Goal: Task Accomplishment & Management: Complete application form

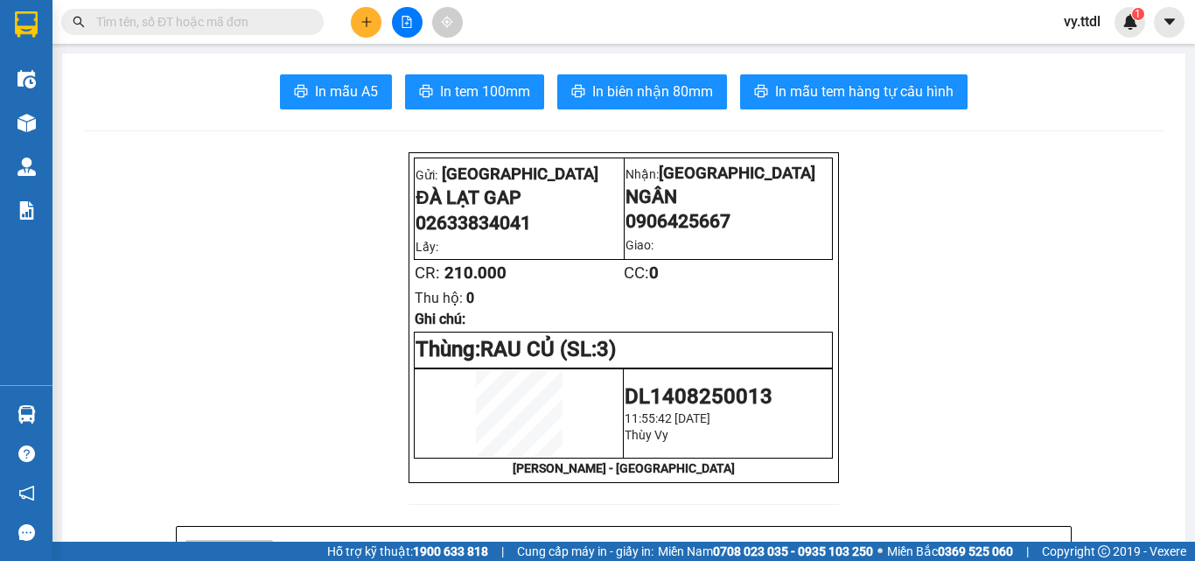
click at [286, 18] on input "text" at bounding box center [199, 21] width 206 height 19
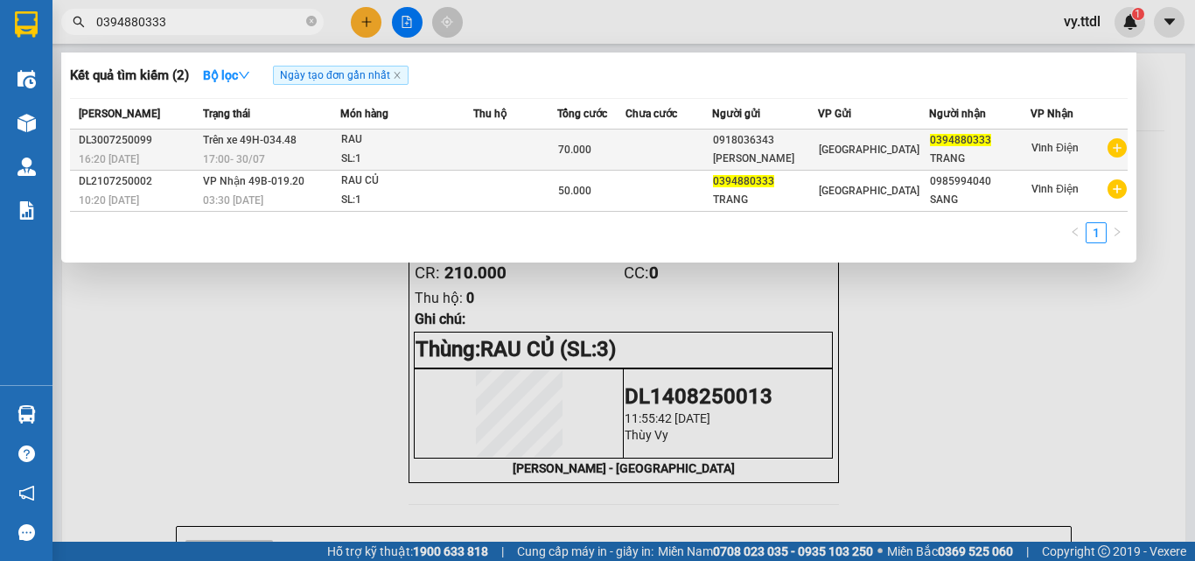
type input "0394880333"
click at [838, 145] on span "[GEOGRAPHIC_DATA]" at bounding box center [868, 149] width 101 height 12
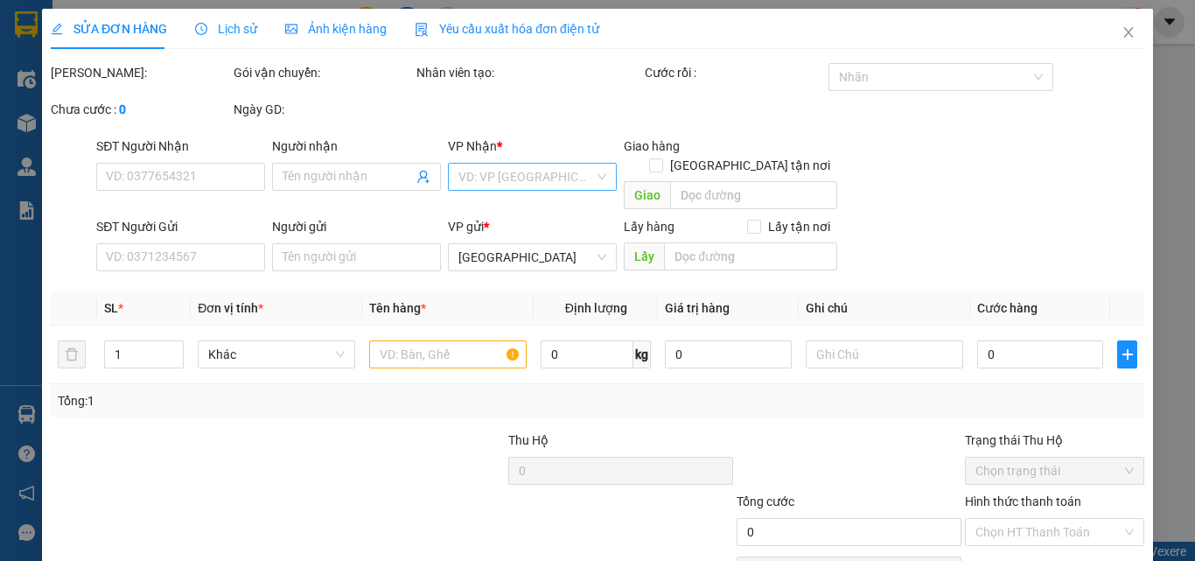
type input "0394880333"
type input "TRANG"
type input "0918036343"
type input "[PERSON_NAME]"
type input "70.000"
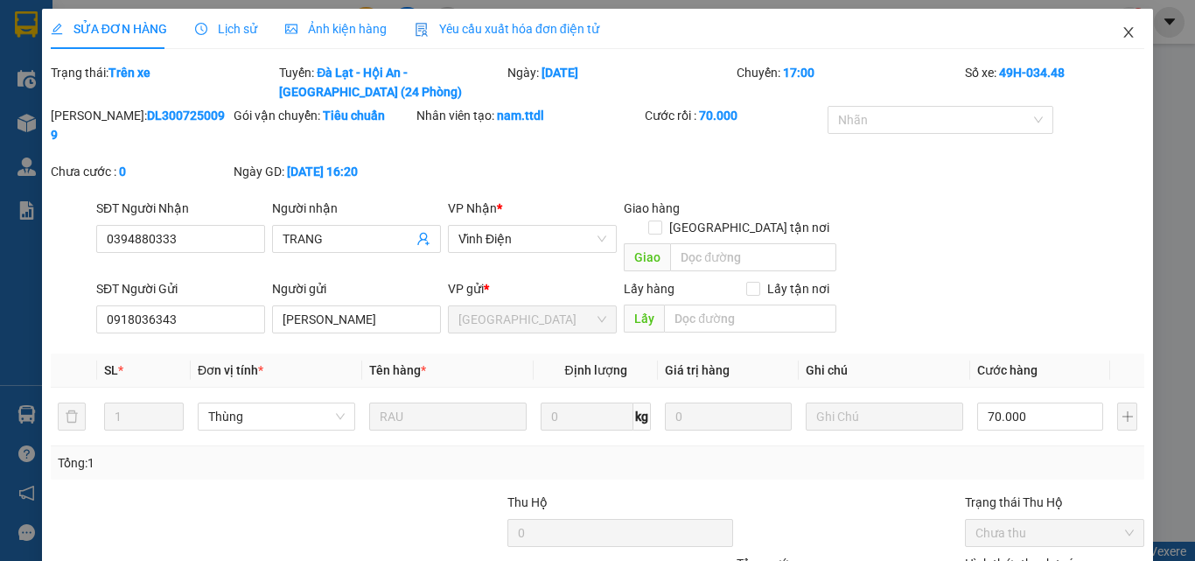
click at [1123, 35] on span "Close" at bounding box center [1128, 33] width 49 height 49
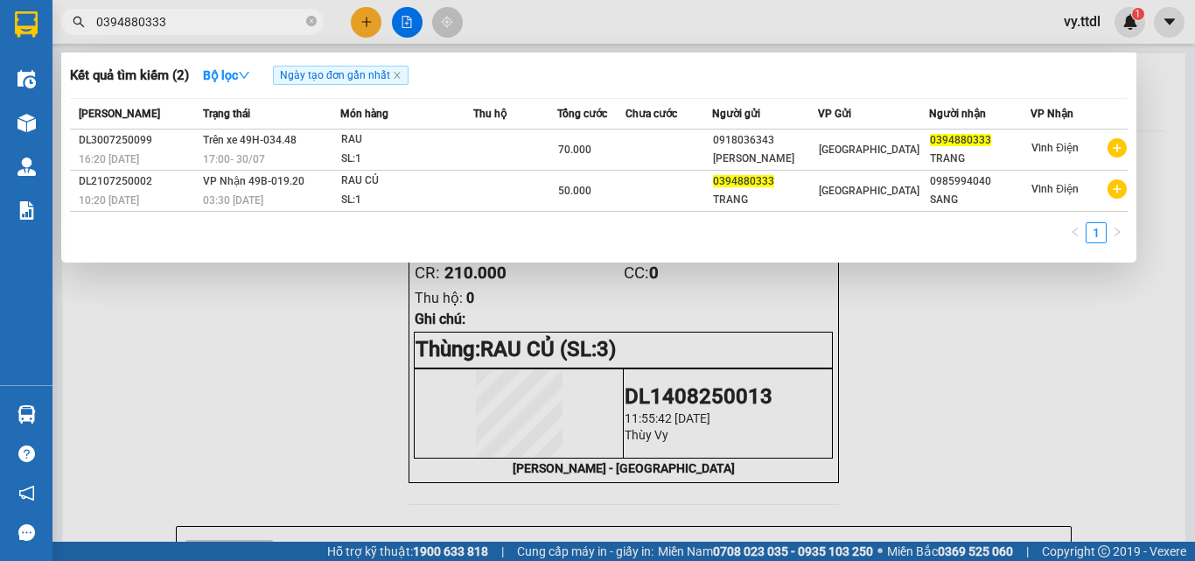
click at [252, 26] on input "0394880333" at bounding box center [199, 21] width 206 height 19
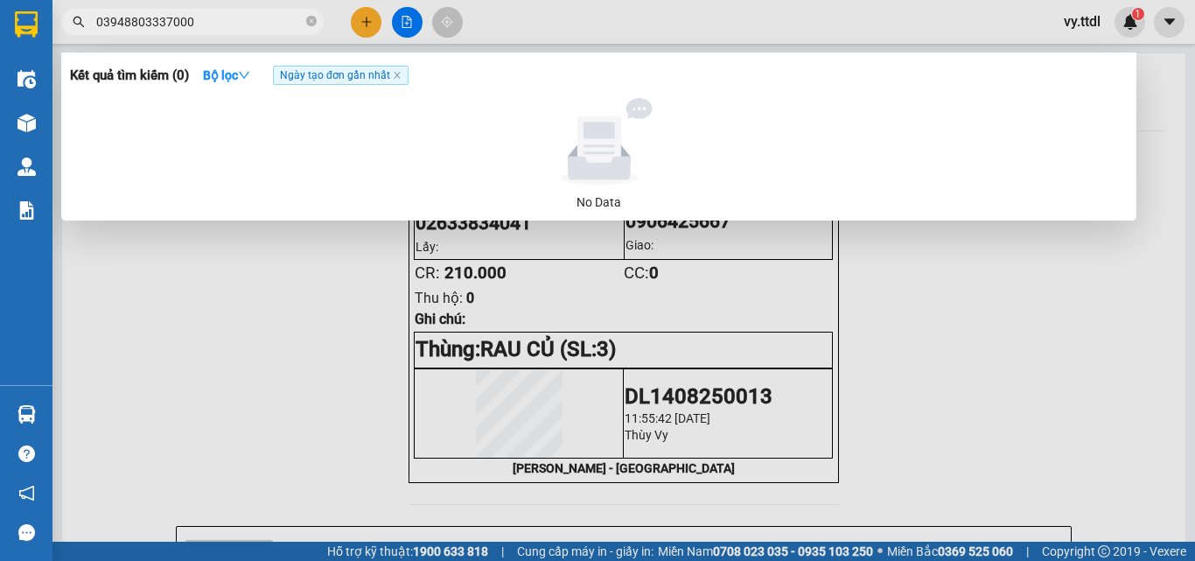
type input "03948803337000"
click at [1126, 286] on div at bounding box center [597, 280] width 1195 height 561
click at [313, 26] on icon "close-circle" at bounding box center [311, 21] width 10 height 10
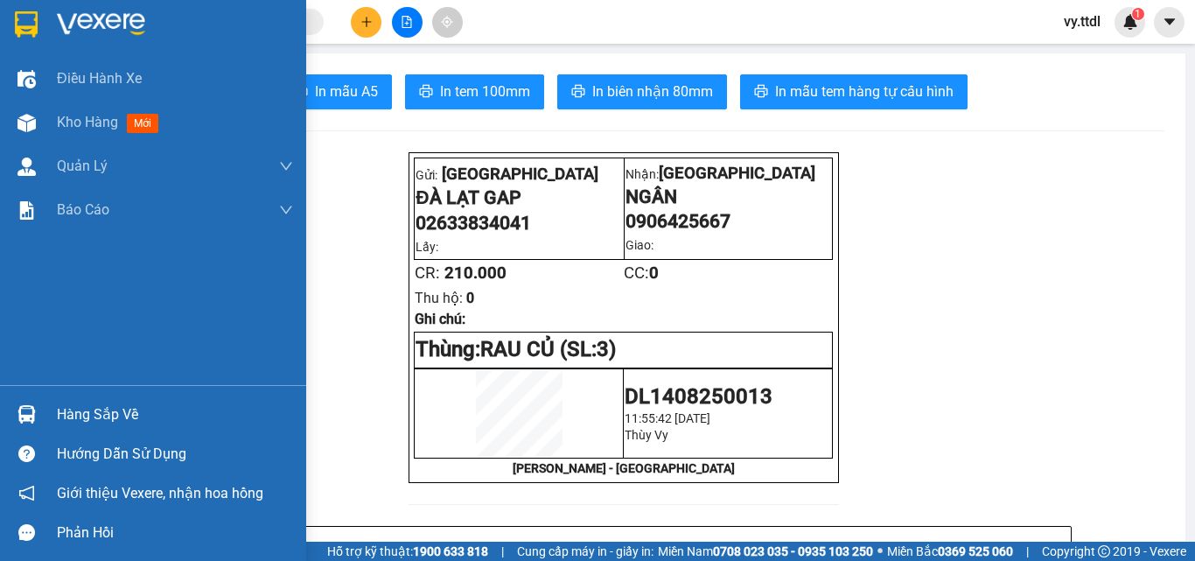
click at [48, 24] on div at bounding box center [153, 28] width 306 height 57
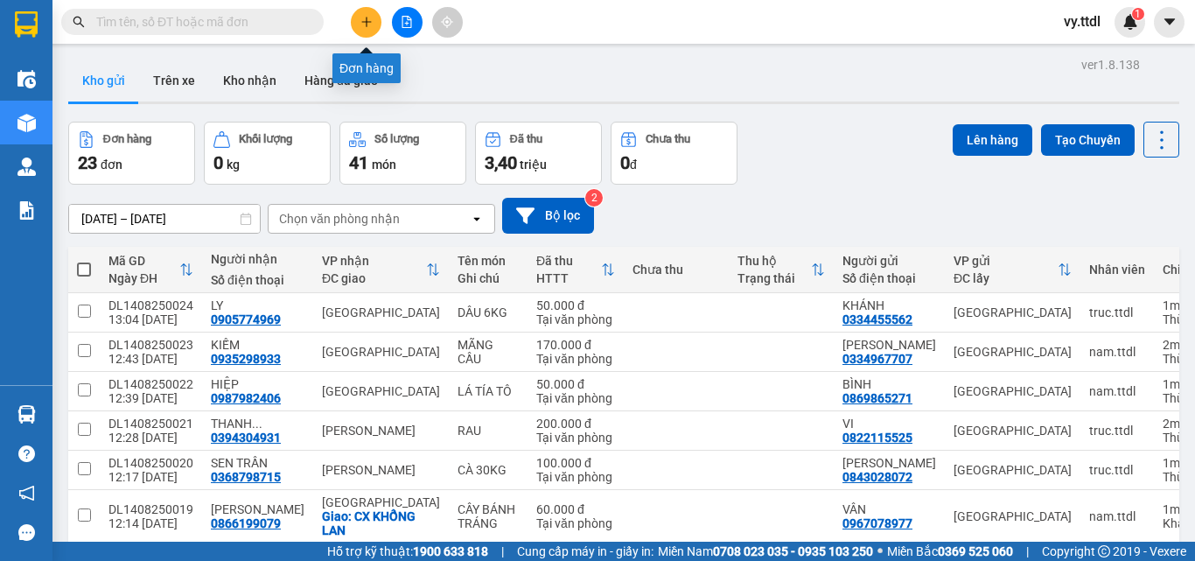
click at [364, 16] on icon "plus" at bounding box center [366, 22] width 12 height 12
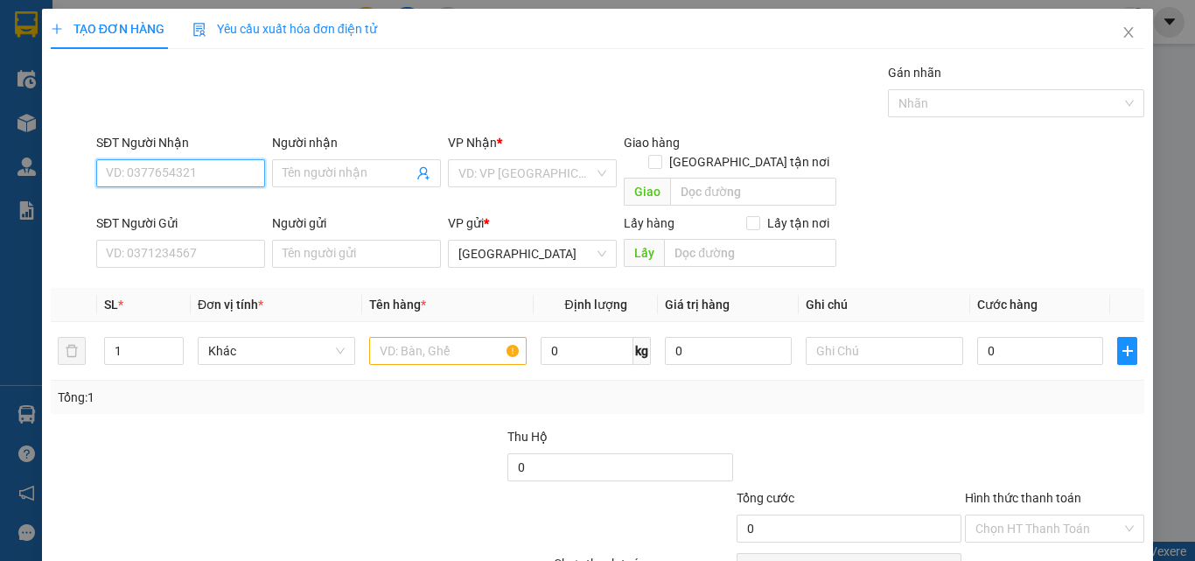
click at [229, 175] on input "SĐT Người Nhận" at bounding box center [180, 173] width 169 height 28
click at [224, 157] on div "SĐT Người Nhận" at bounding box center [180, 146] width 169 height 26
click at [222, 170] on input "668" at bounding box center [180, 173] width 169 height 28
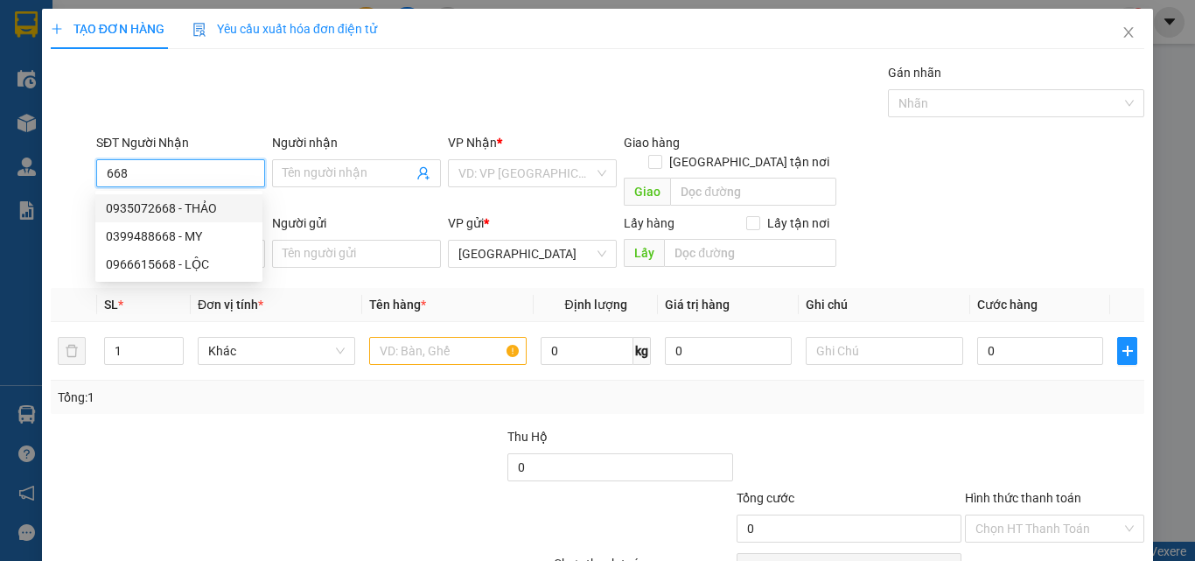
click at [202, 212] on div "0935072668 - THẢO" at bounding box center [179, 208] width 146 height 19
type input "0935072668"
type input "THẢO"
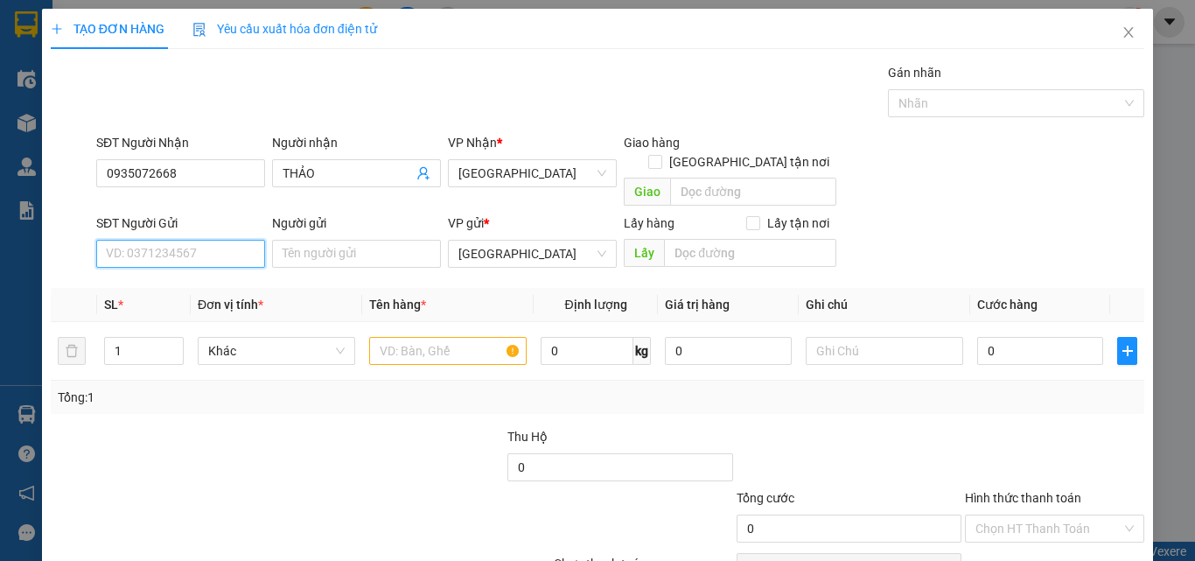
click at [209, 240] on input "SĐT Người Gửi" at bounding box center [180, 254] width 169 height 28
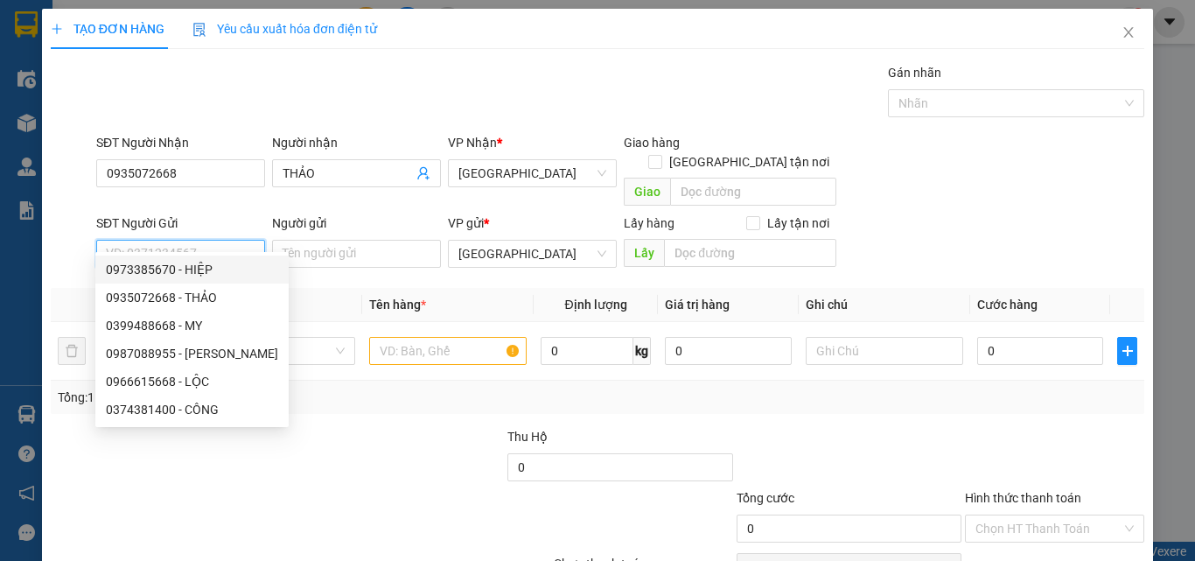
click at [210, 271] on div "0973385670 - HIỆP" at bounding box center [192, 269] width 172 height 19
type input "0973385670"
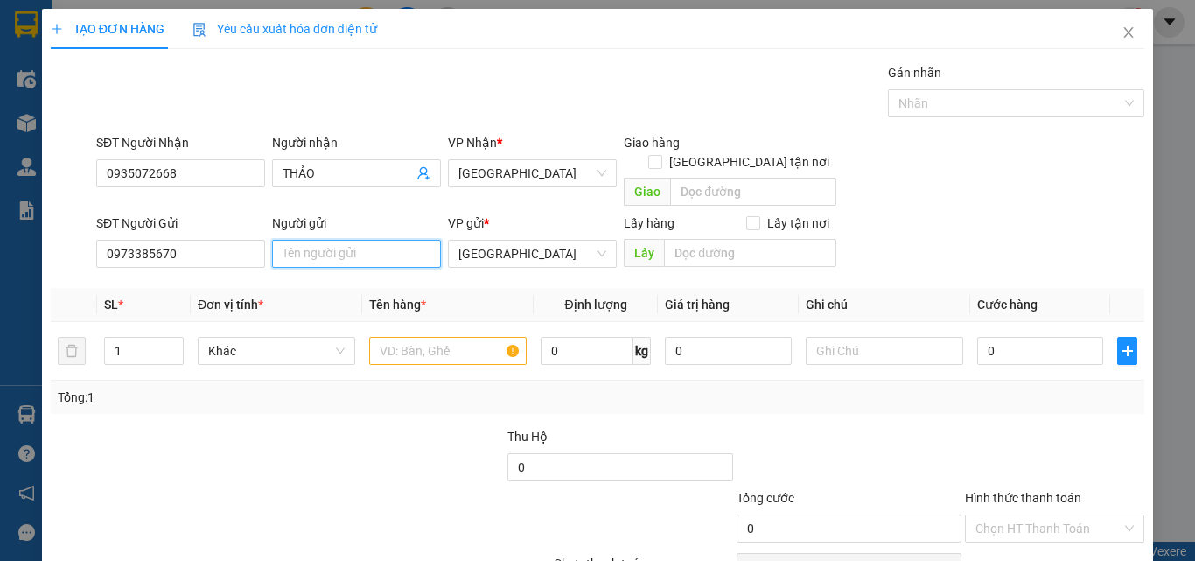
click at [348, 240] on input "Người gửi" at bounding box center [356, 254] width 169 height 28
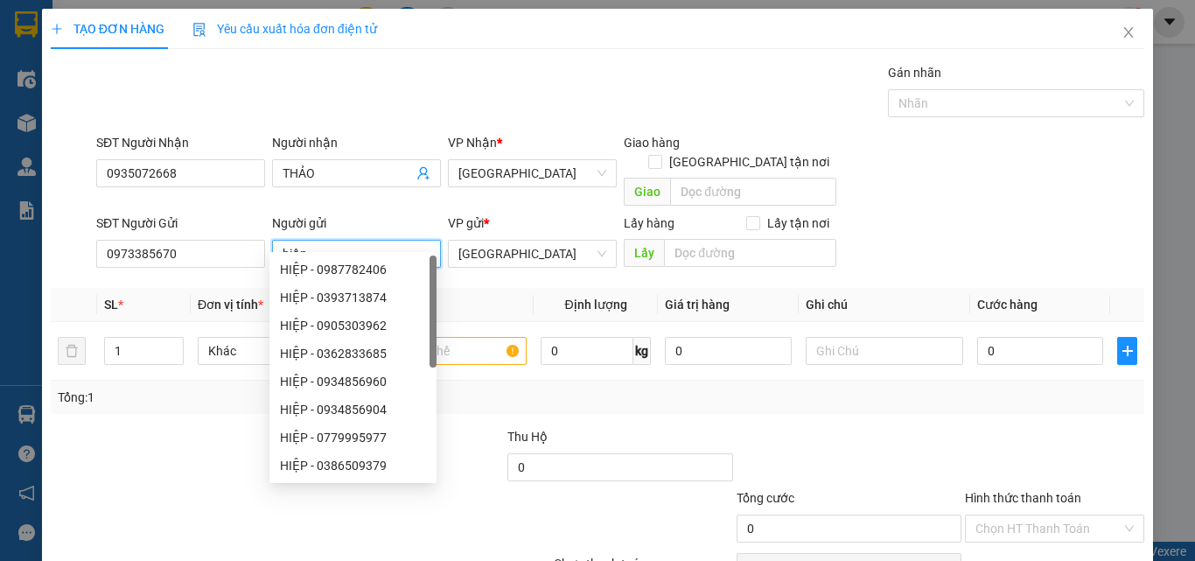
drag, startPoint x: 341, startPoint y: 231, endPoint x: 0, endPoint y: 308, distance: 349.6
click at [0, 308] on div "TẠO ĐƠN HÀNG Yêu cầu xuất hóa đơn điện tử Transit Pickup Surcharge Ids Transit …" at bounding box center [597, 280] width 1195 height 561
click at [226, 338] on span "Khác" at bounding box center [276, 351] width 136 height 26
type input "HIỆP"
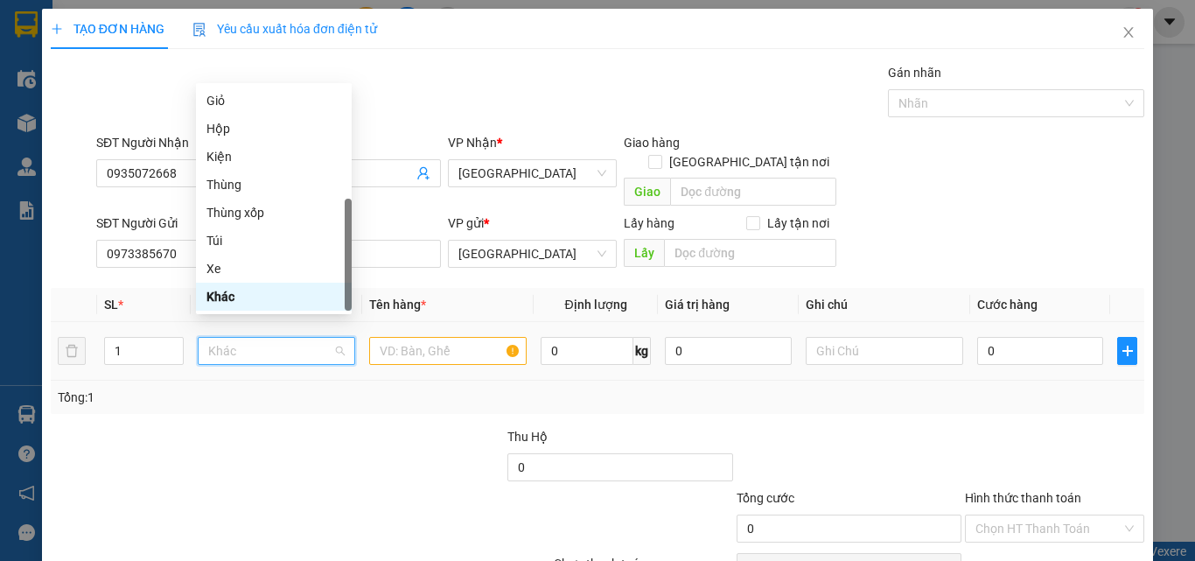
type input "T"
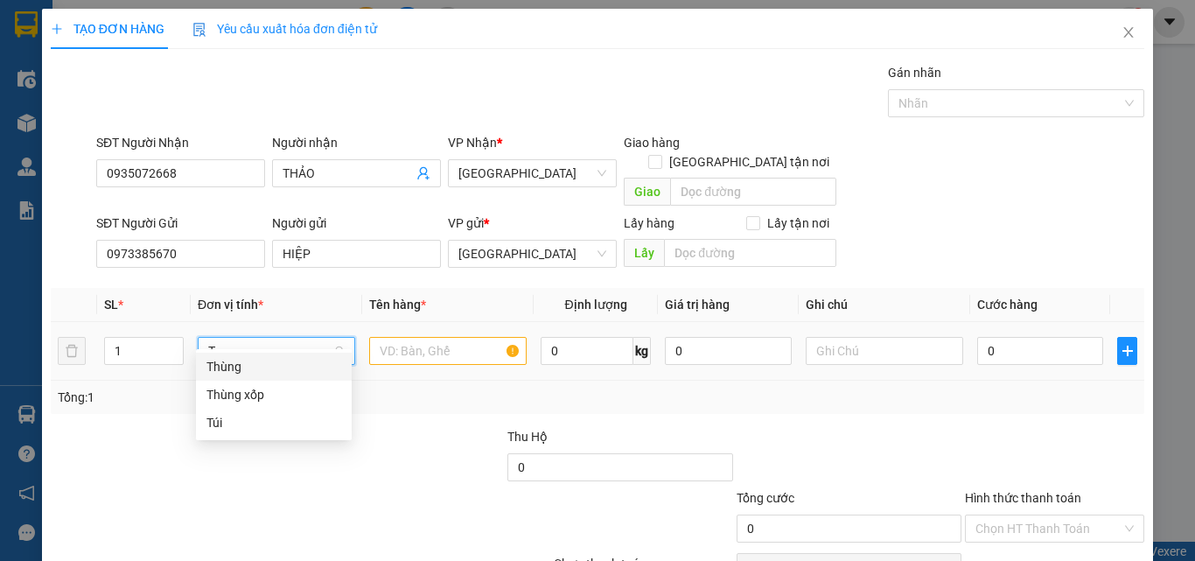
drag, startPoint x: 231, startPoint y: 359, endPoint x: 295, endPoint y: 350, distance: 64.4
click at [242, 359] on div "Thùng" at bounding box center [273, 366] width 135 height 19
click at [372, 337] on input "text" at bounding box center [447, 351] width 157 height 28
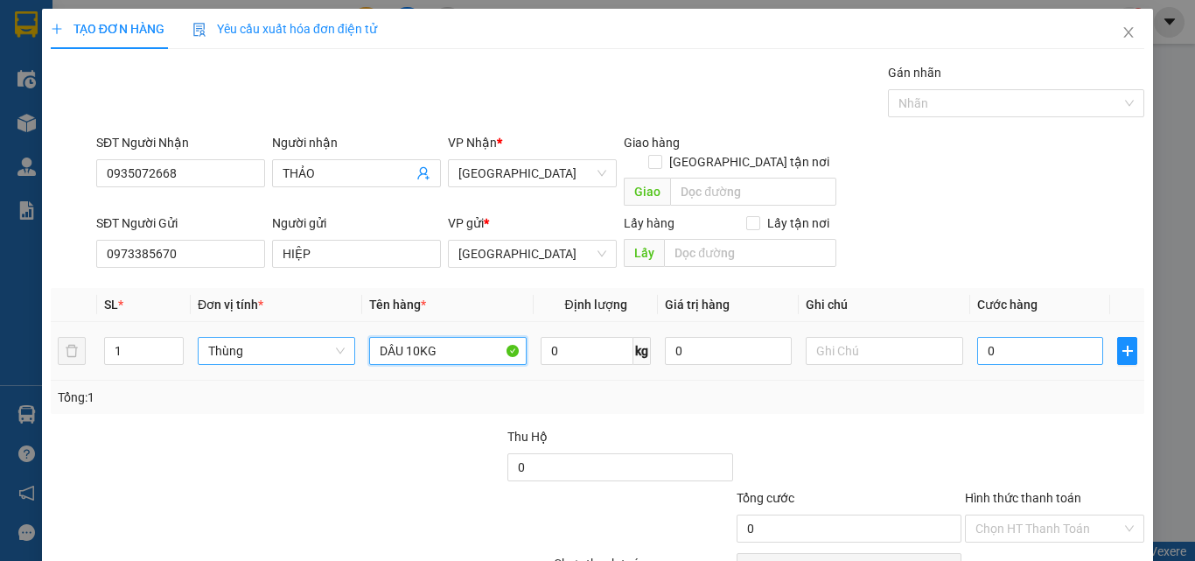
type input "DÂU 10KG"
click at [1060, 337] on input "0" at bounding box center [1040, 351] width 126 height 28
type input "7"
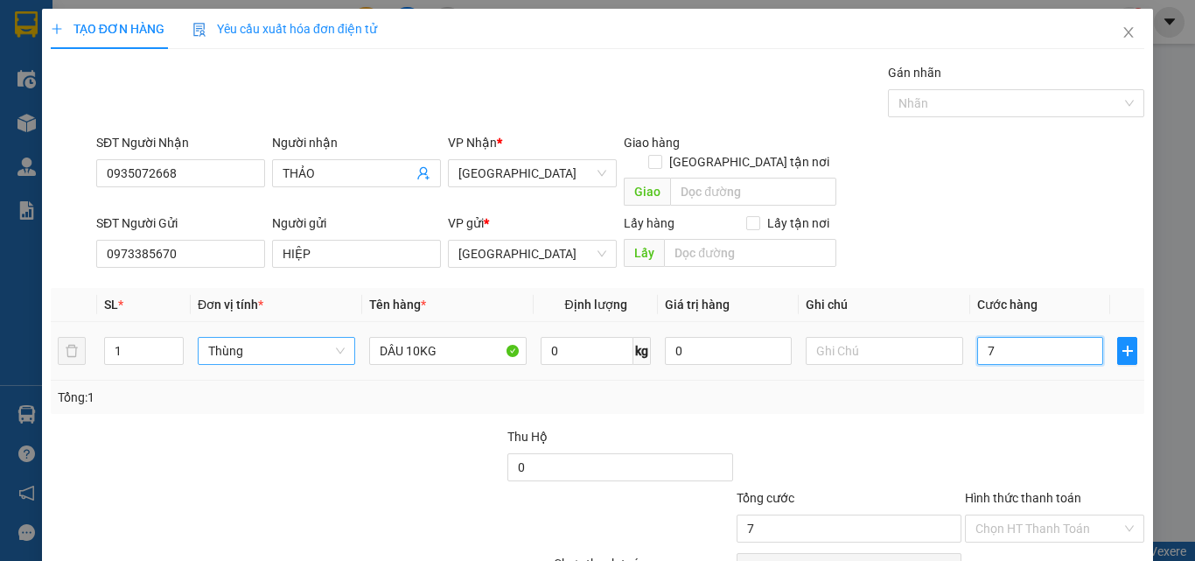
type input "70"
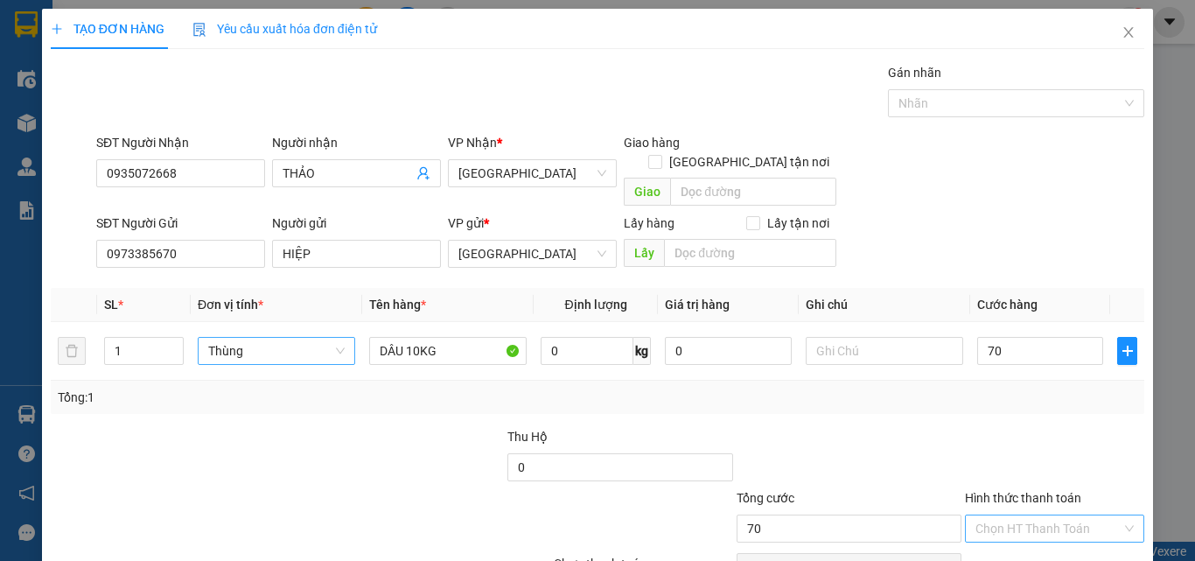
type input "70.000"
click at [1062, 515] on input "Hình thức thanh toán" at bounding box center [1048, 528] width 146 height 26
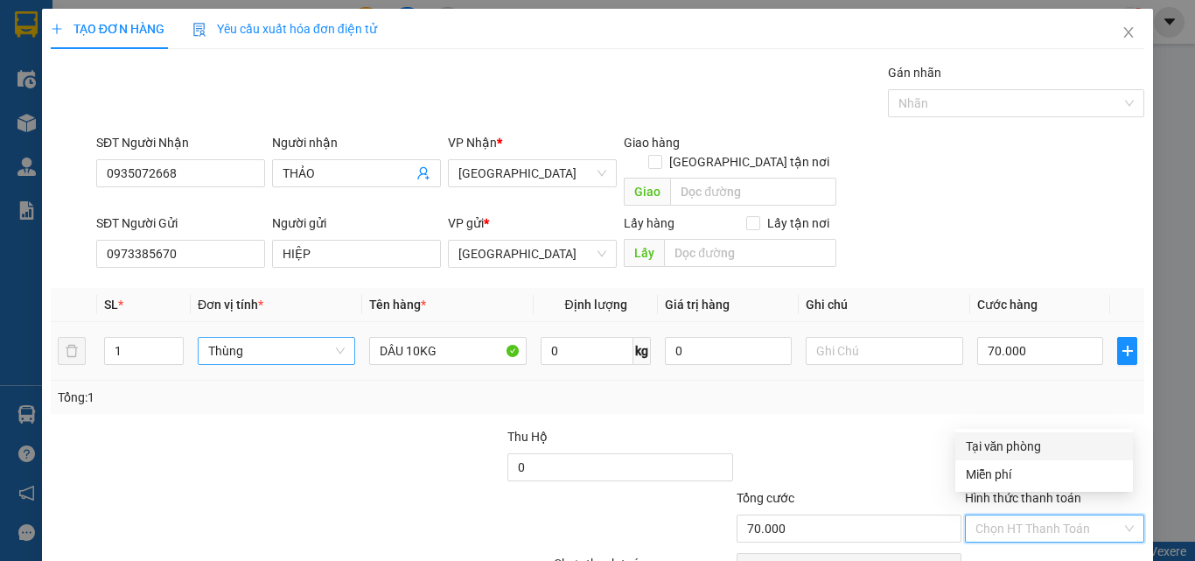
scroll to position [80, 0]
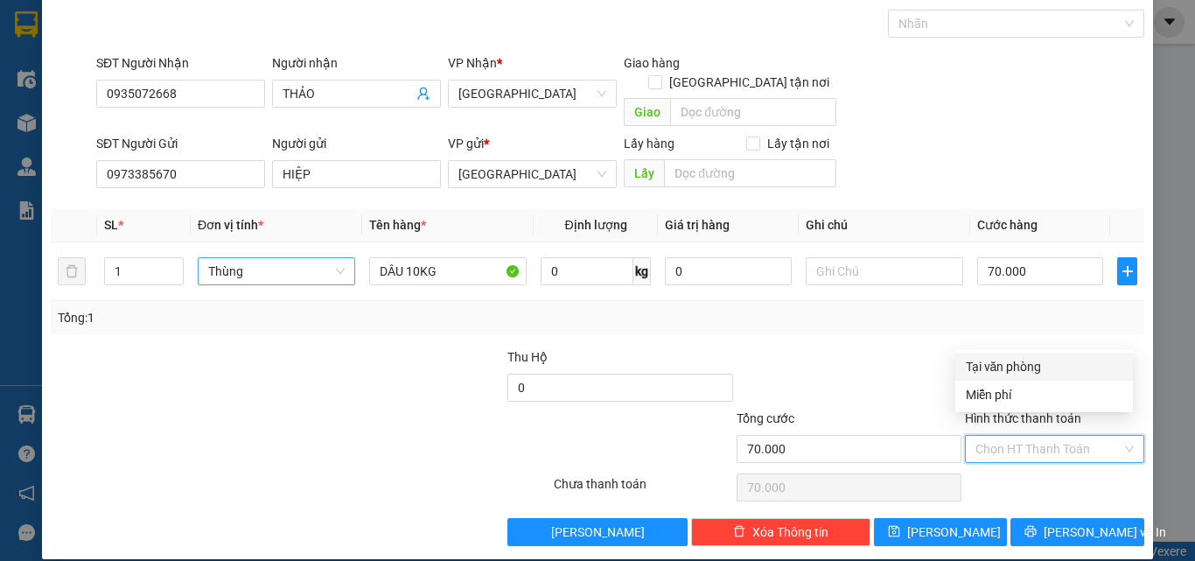
click at [1050, 373] on div "Tại văn phòng" at bounding box center [1043, 366] width 157 height 19
type input "0"
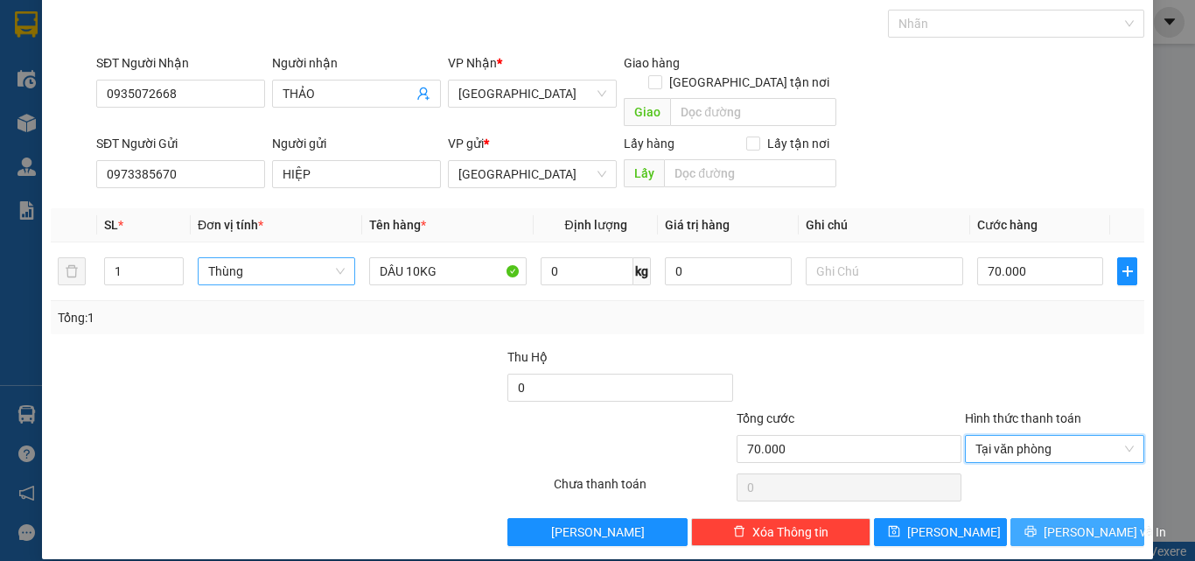
click at [1057, 522] on span "[PERSON_NAME] và In" at bounding box center [1104, 531] width 122 height 19
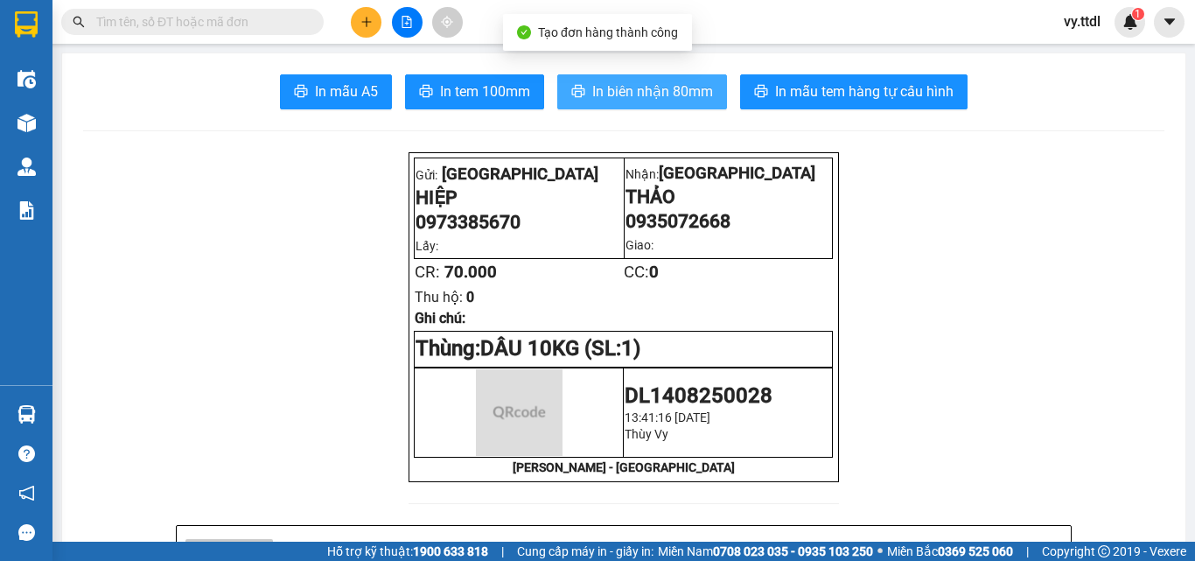
click at [621, 96] on span "In biên nhận 80mm" at bounding box center [652, 91] width 121 height 22
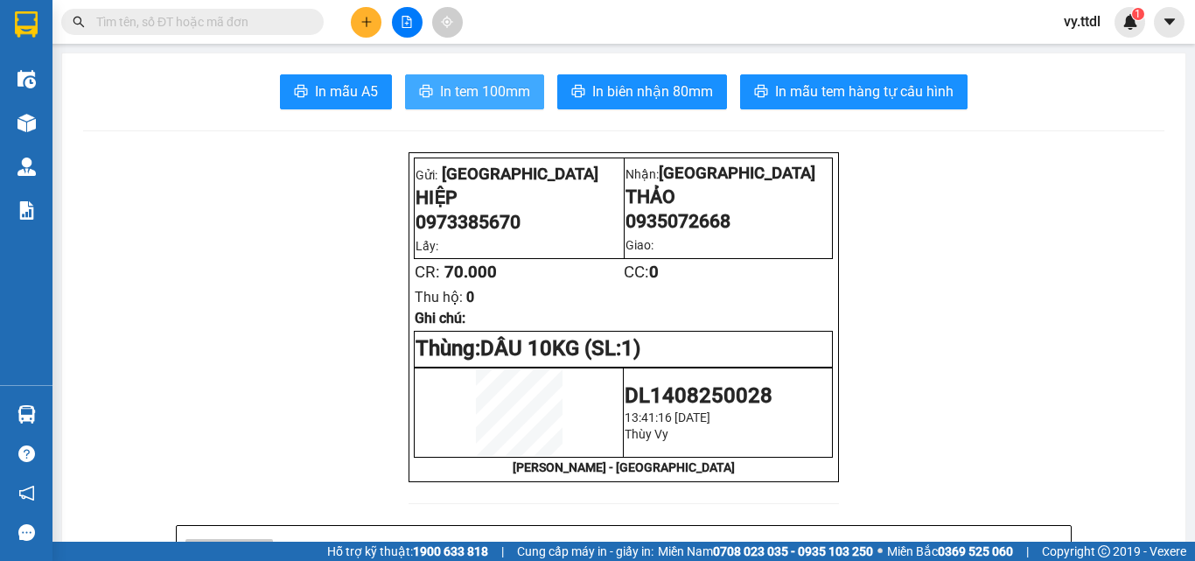
click at [491, 107] on button "In tem 100mm" at bounding box center [474, 91] width 139 height 35
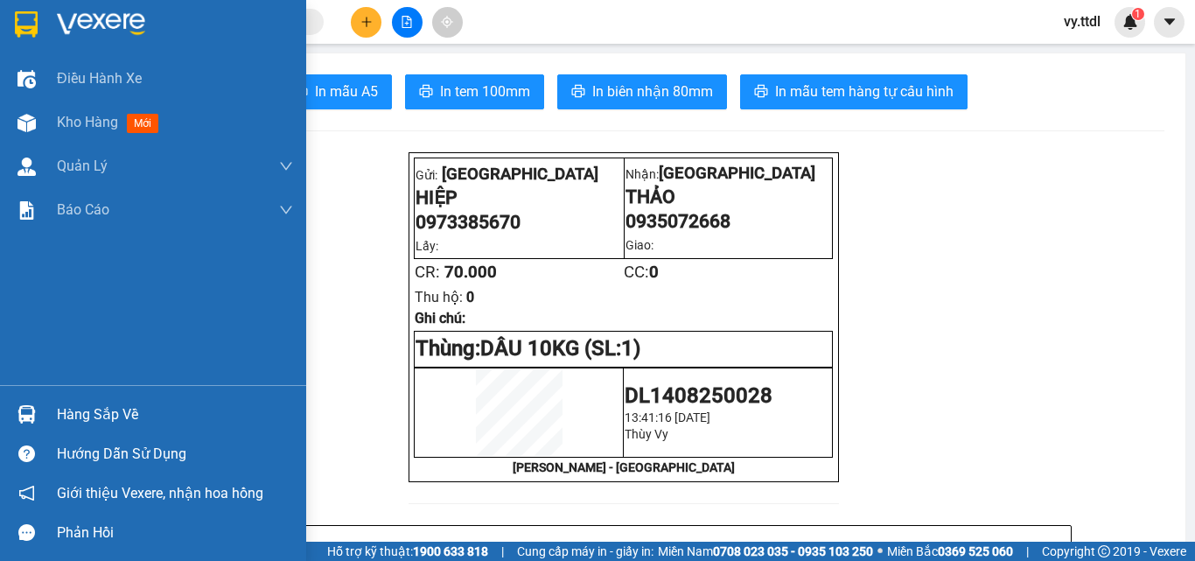
click at [65, 29] on img at bounding box center [101, 24] width 88 height 26
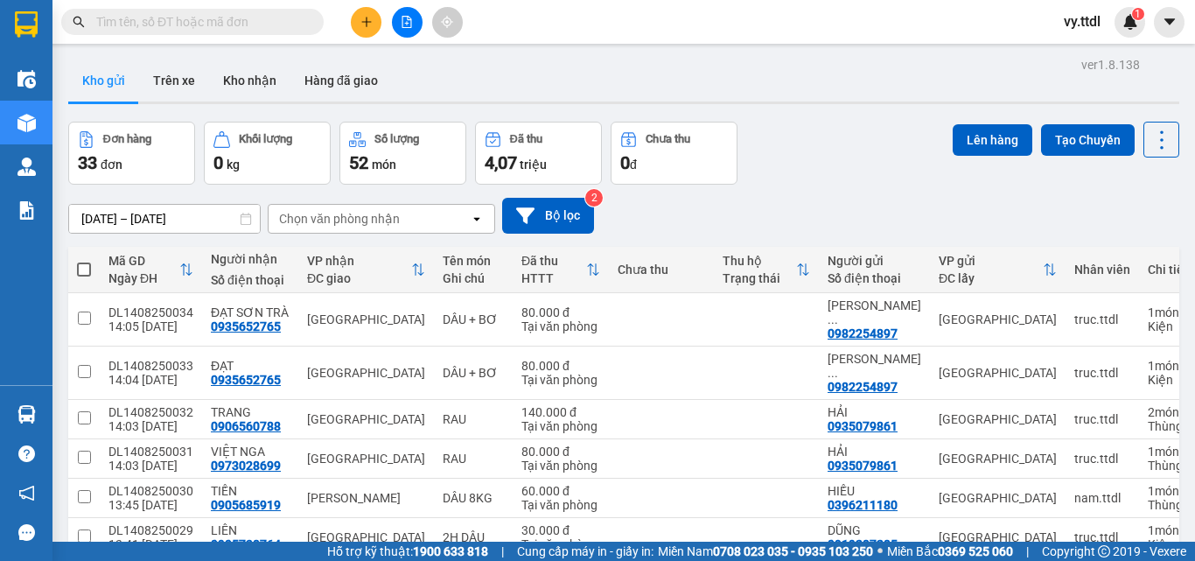
scroll to position [252, 0]
